Goal: Find specific page/section: Find specific page/section

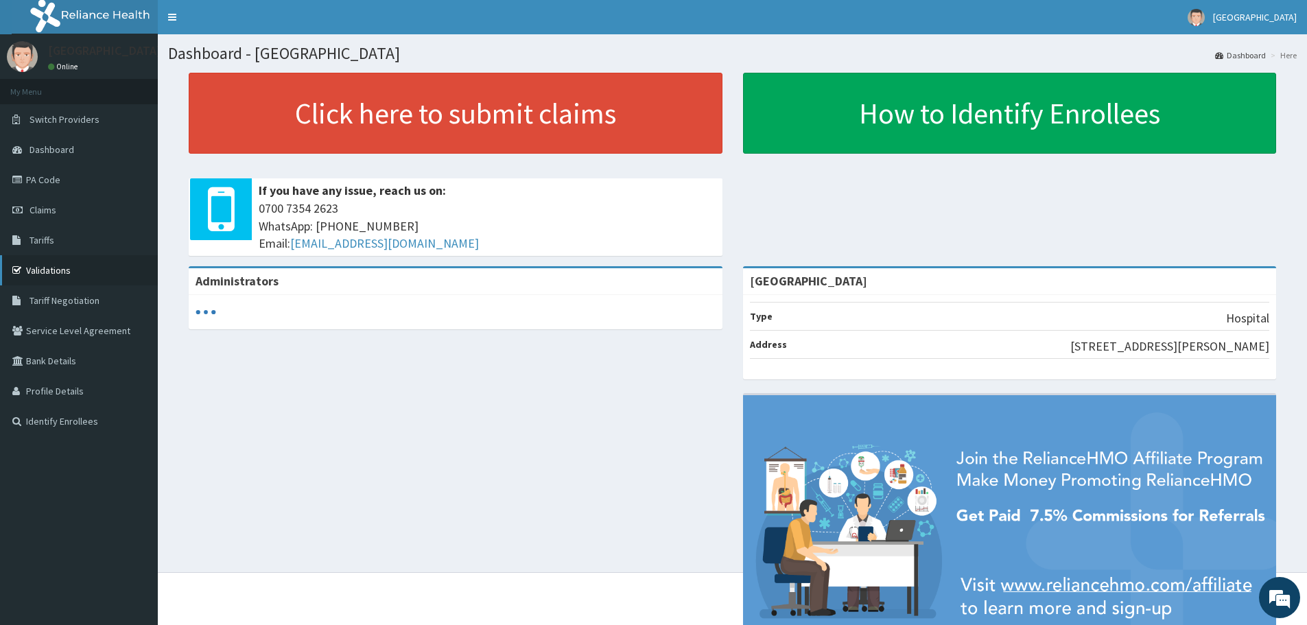
click at [71, 270] on link "Validations" at bounding box center [79, 270] width 158 height 30
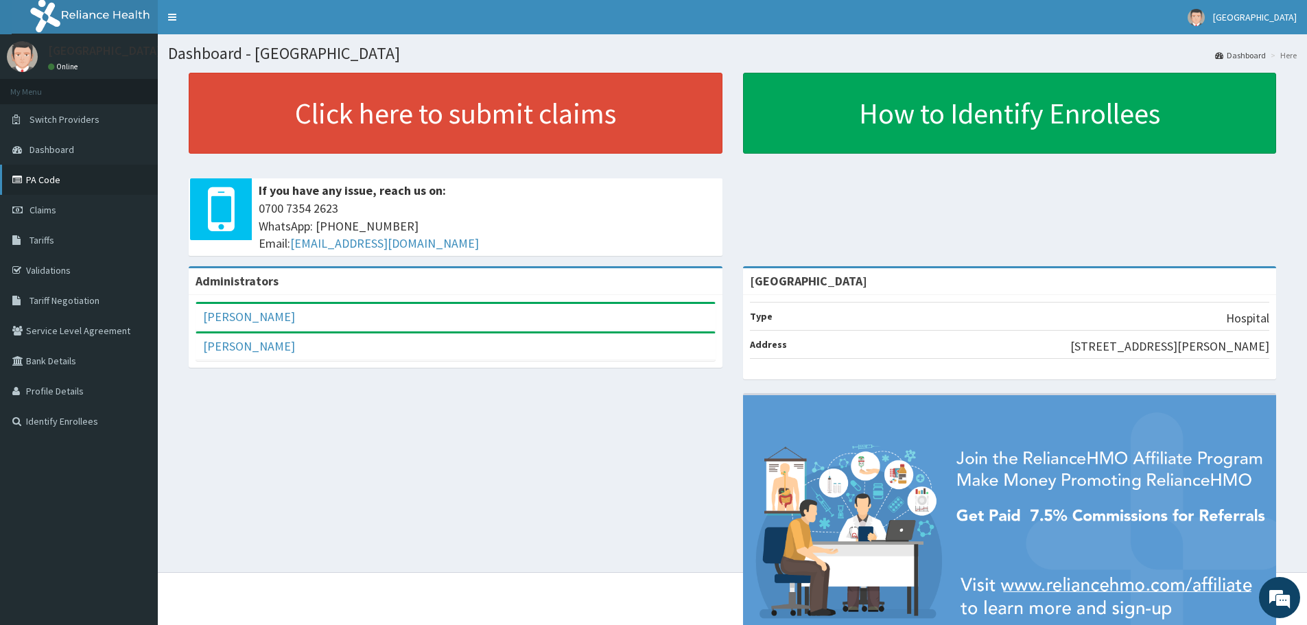
click at [93, 189] on link "PA Code" at bounding box center [79, 180] width 158 height 30
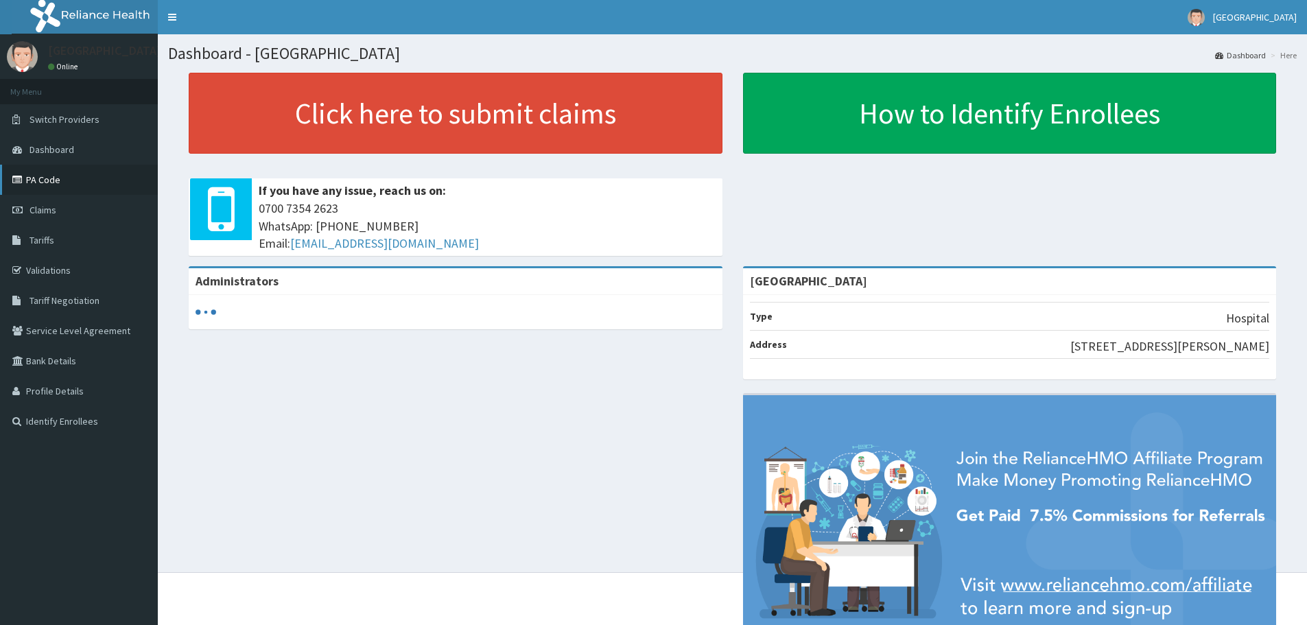
click at [64, 188] on link "PA Code" at bounding box center [79, 180] width 158 height 30
